Goal: Information Seeking & Learning: Learn about a topic

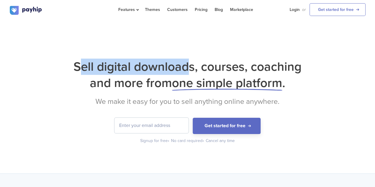
drag, startPoint x: 79, startPoint y: 64, endPoint x: 187, endPoint y: 66, distance: 108.2
click at [187, 66] on h1 "Sell digital downloads, courses, coaching and more from one simple platform ." at bounding box center [188, 75] width 356 height 33
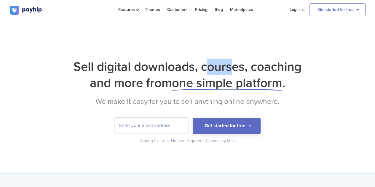
drag, startPoint x: 205, startPoint y: 66, endPoint x: 234, endPoint y: 64, distance: 28.8
click at [234, 64] on h1 "Sell digital downloads, courses, coaching and more from one simple platform ." at bounding box center [188, 75] width 356 height 33
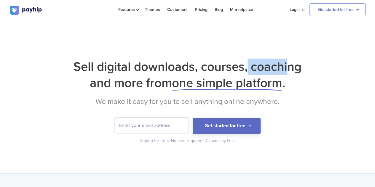
drag, startPoint x: 249, startPoint y: 63, endPoint x: 296, endPoint y: 69, distance: 47.2
click at [296, 69] on h1 "Sell digital downloads, courses, coaching and more from one simple platform ." at bounding box center [188, 75] width 356 height 33
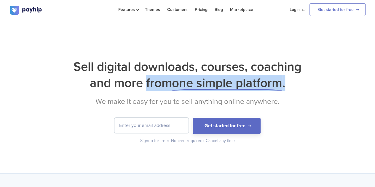
drag, startPoint x: 138, startPoint y: 83, endPoint x: 311, endPoint y: 86, distance: 172.8
click at [311, 86] on h1 "Sell digital downloads, courses, coaching and more from one simple platform ." at bounding box center [188, 75] width 356 height 33
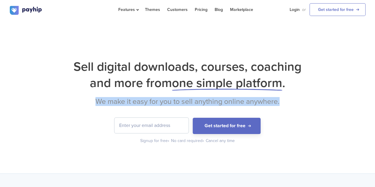
drag, startPoint x: 95, startPoint y: 98, endPoint x: 295, endPoint y: 98, distance: 200.1
click at [295, 98] on h2 "We make it easy for you to sell anything online anywhere." at bounding box center [188, 101] width 356 height 9
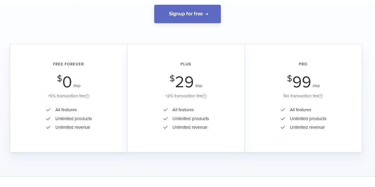
scroll to position [75, 0]
drag, startPoint x: 55, startPoint y: 107, endPoint x: 96, endPoint y: 109, distance: 40.9
click at [96, 109] on div "All features Unlimited products Unlimited revenue" at bounding box center [68, 123] width 100 height 34
click at [77, 119] on li "Unlimited products" at bounding box center [71, 118] width 39 height 9
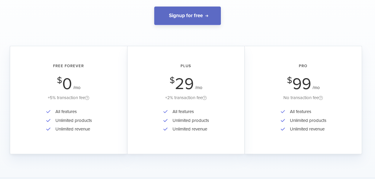
scroll to position [0, 0]
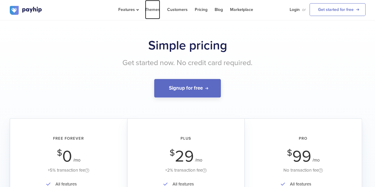
click at [147, 10] on link "Themes" at bounding box center [152, 9] width 15 height 19
